Goal: Information Seeking & Learning: Learn about a topic

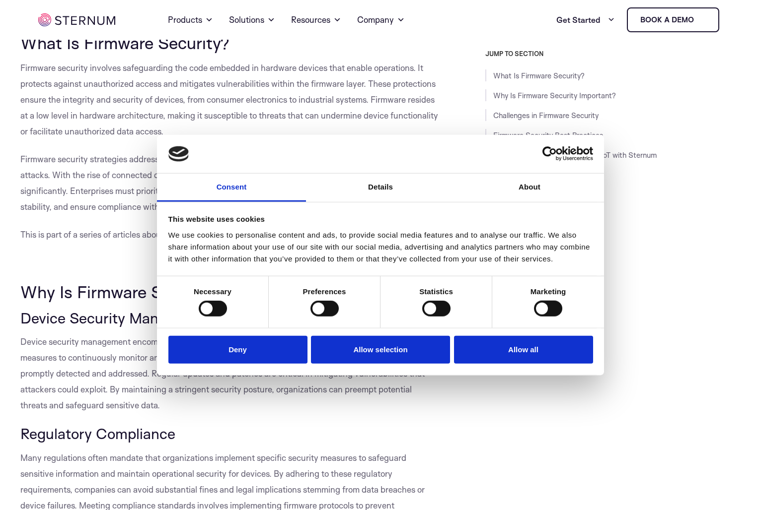
click at [564, 95] on link "Why Is Firmware Security Important?" at bounding box center [554, 95] width 123 height 9
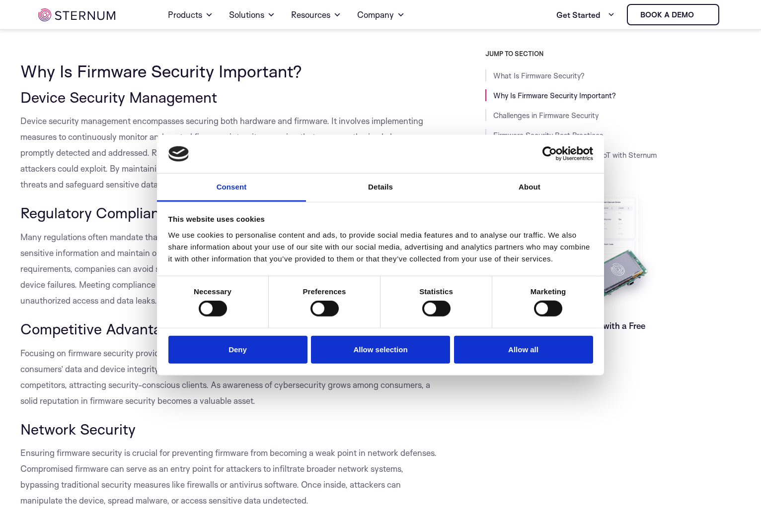
scroll to position [495, 0]
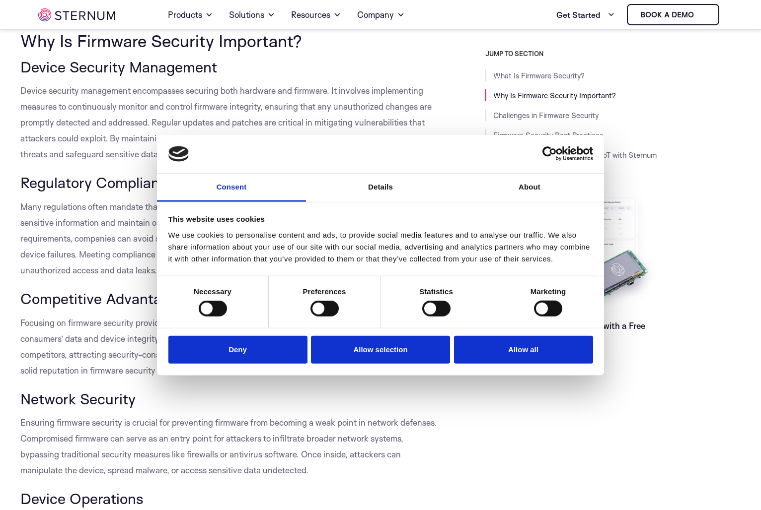
click at [263, 96] on span "Device security management encompasses securing both hardware and firmware. It …" at bounding box center [225, 122] width 411 height 74
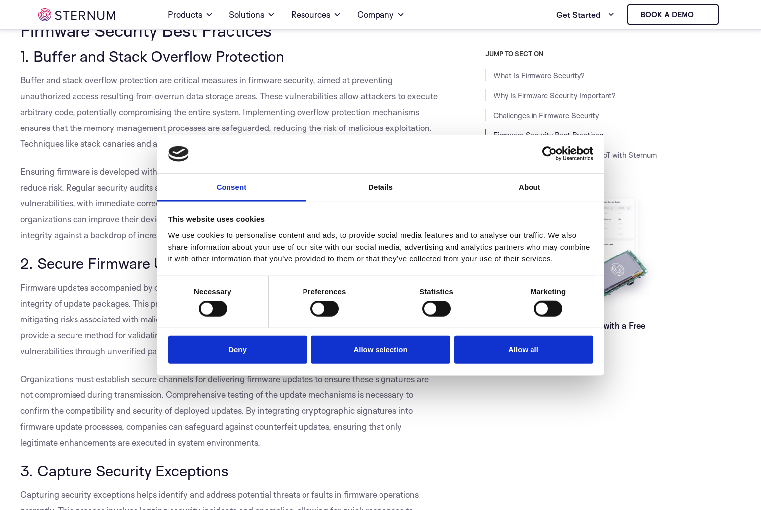
scroll to position [3592, 0]
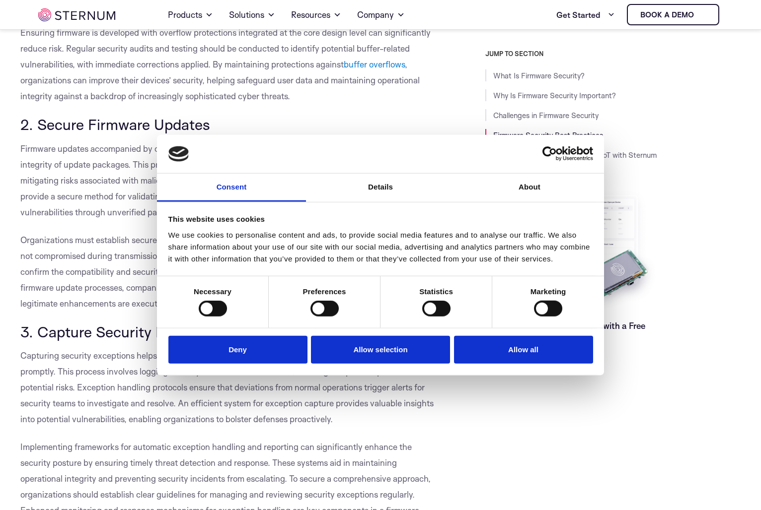
click at [88, 185] on span "Firmware updates accompanied by cryptographic signatures are essential for veri…" at bounding box center [222, 180] width 404 height 74
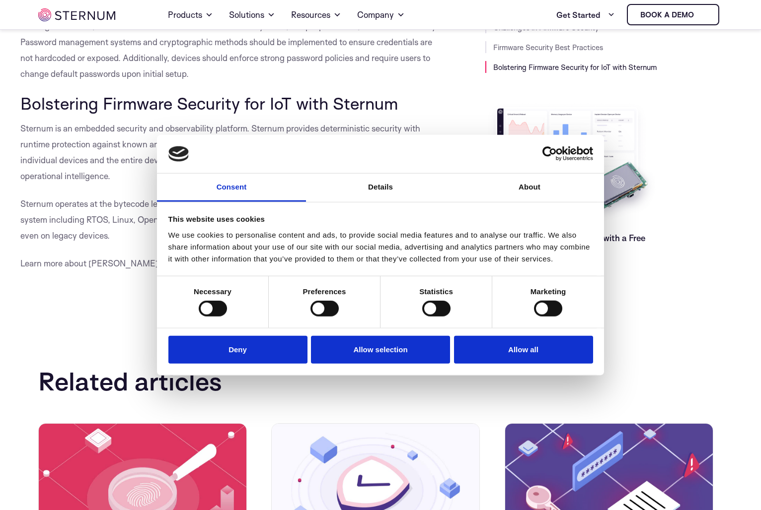
scroll to position [5256, 0]
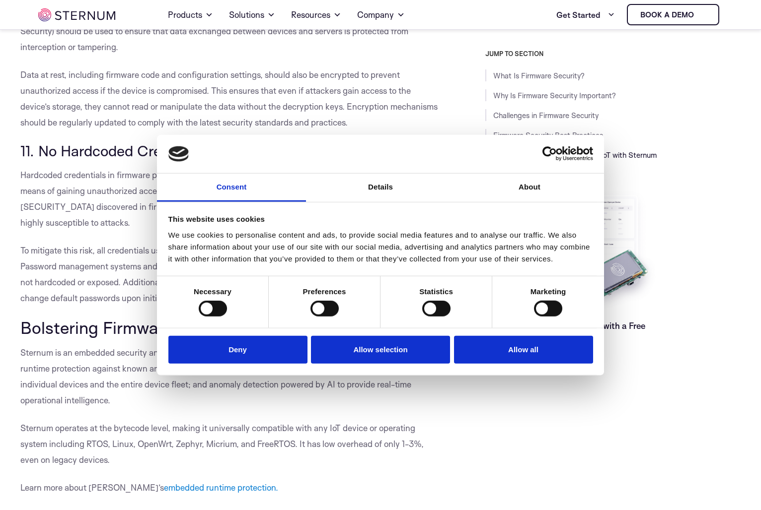
click at [44, 207] on span "Hardcoded credentials in firmware pose a severe security risk, as they provide …" at bounding box center [228, 199] width 417 height 58
click at [114, 229] on p "Hardcoded credentials in firmware pose a severe security risk, as they provide …" at bounding box center [230, 199] width 420 height 64
click at [84, 230] on p "Hardcoded credentials in firmware pose a severe security risk, as they provide …" at bounding box center [230, 199] width 420 height 64
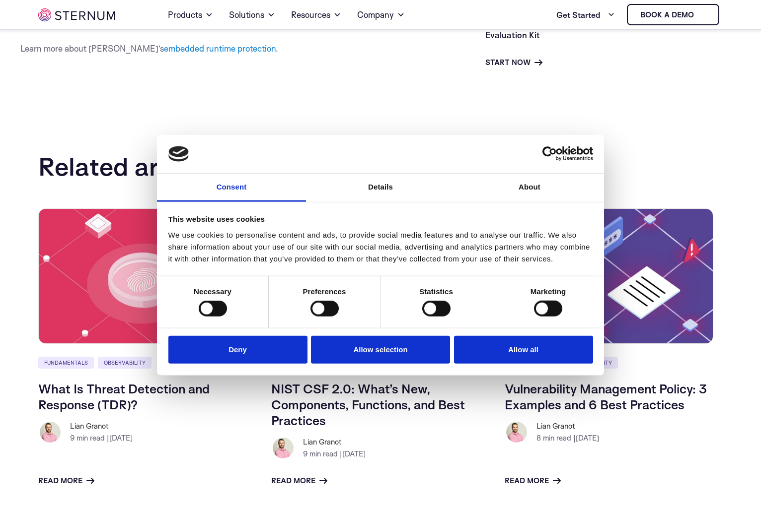
scroll to position [5633, 0]
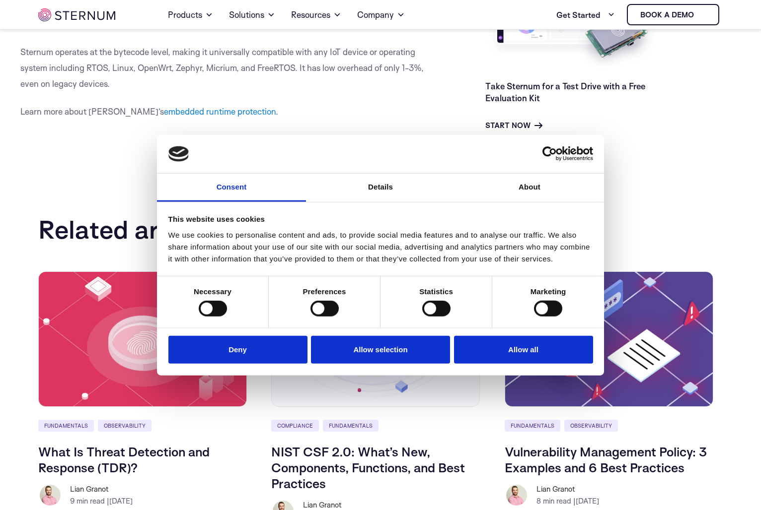
click at [319, 413] on div "Compliance Fundamentals NIST CSF 2.0: What’s New, Components, Functions, and Be…" at bounding box center [375, 398] width 209 height 252
click at [278, 360] on button "Deny" at bounding box center [237, 350] width 139 height 28
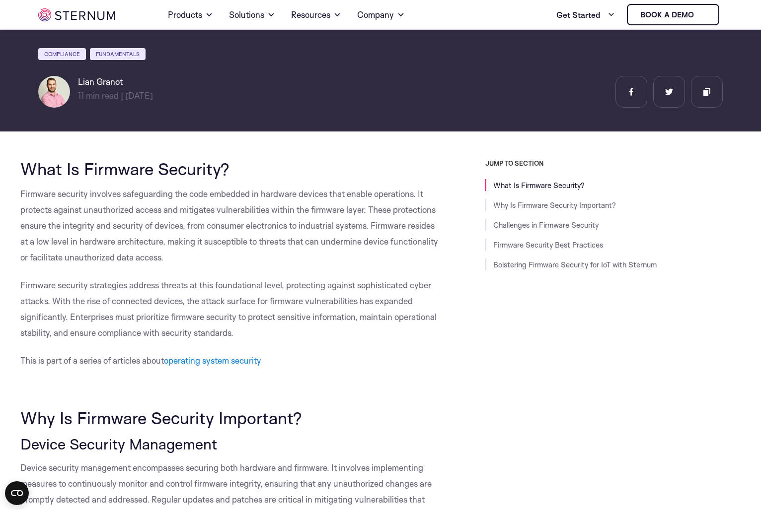
scroll to position [73, 0]
